Goal: Task Accomplishment & Management: Manage account settings

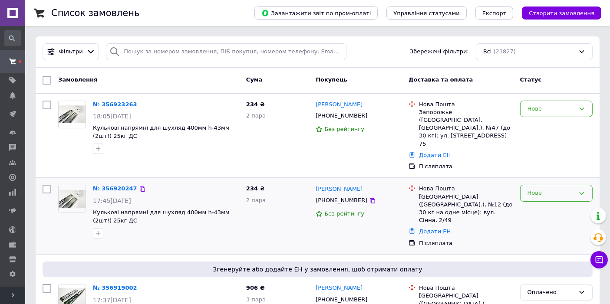
click at [539, 189] on div "Нове" at bounding box center [550, 193] width 47 height 9
click at [528, 203] on li "Прийнято" at bounding box center [556, 211] width 72 height 16
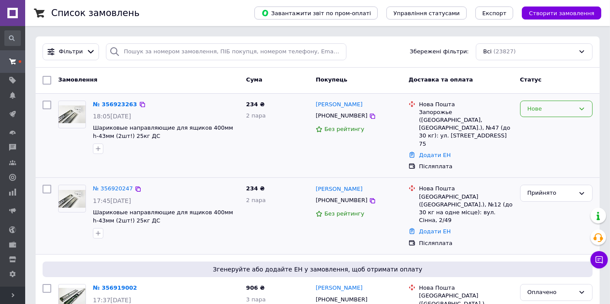
click at [543, 108] on div "Нове" at bounding box center [550, 109] width 47 height 9
click at [538, 127] on li "Прийнято" at bounding box center [556, 127] width 72 height 16
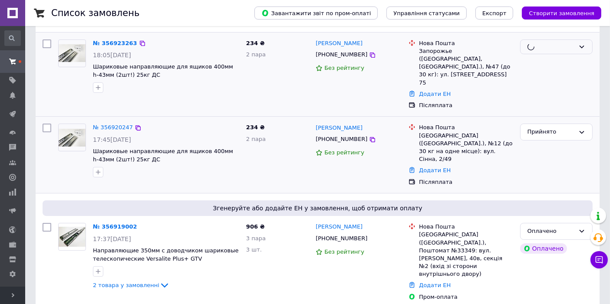
scroll to position [128, 0]
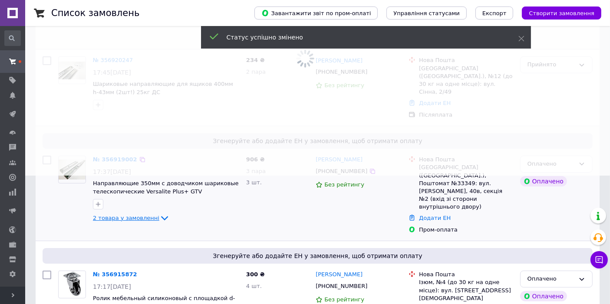
click at [159, 213] on icon at bounding box center [164, 218] width 10 height 10
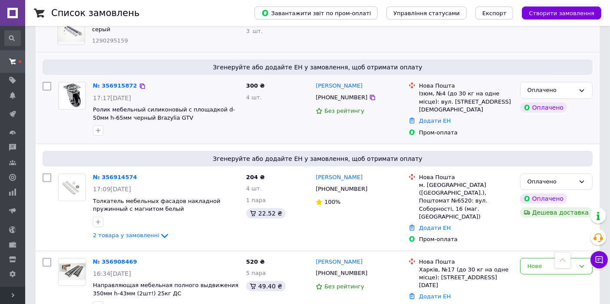
scroll to position [417, 0]
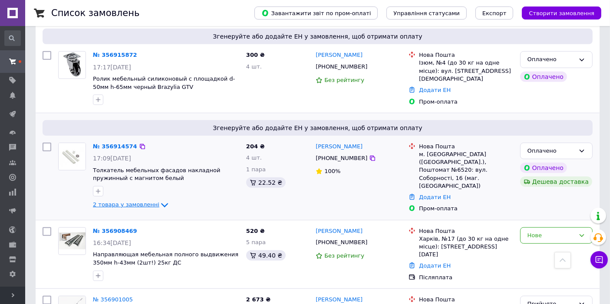
click at [159, 200] on icon at bounding box center [164, 205] width 10 height 10
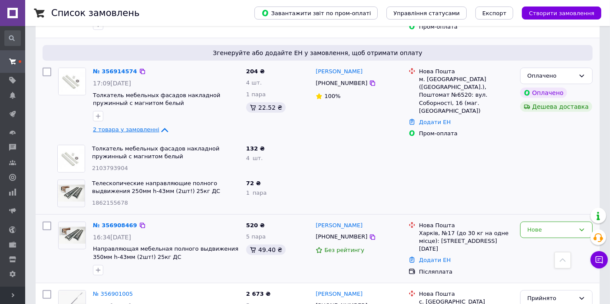
scroll to position [514, 0]
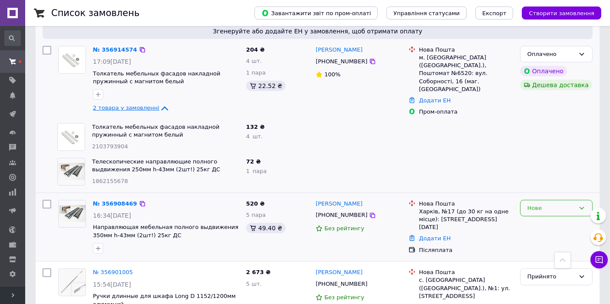
click at [542, 204] on div "Нове" at bounding box center [550, 208] width 47 height 9
click at [535, 218] on li "Прийнято" at bounding box center [556, 226] width 72 height 16
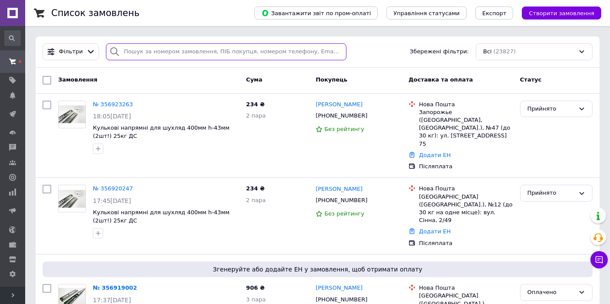
click at [148, 52] on input "search" at bounding box center [226, 51] width 240 height 17
